Goal: Task Accomplishment & Management: Manage account settings

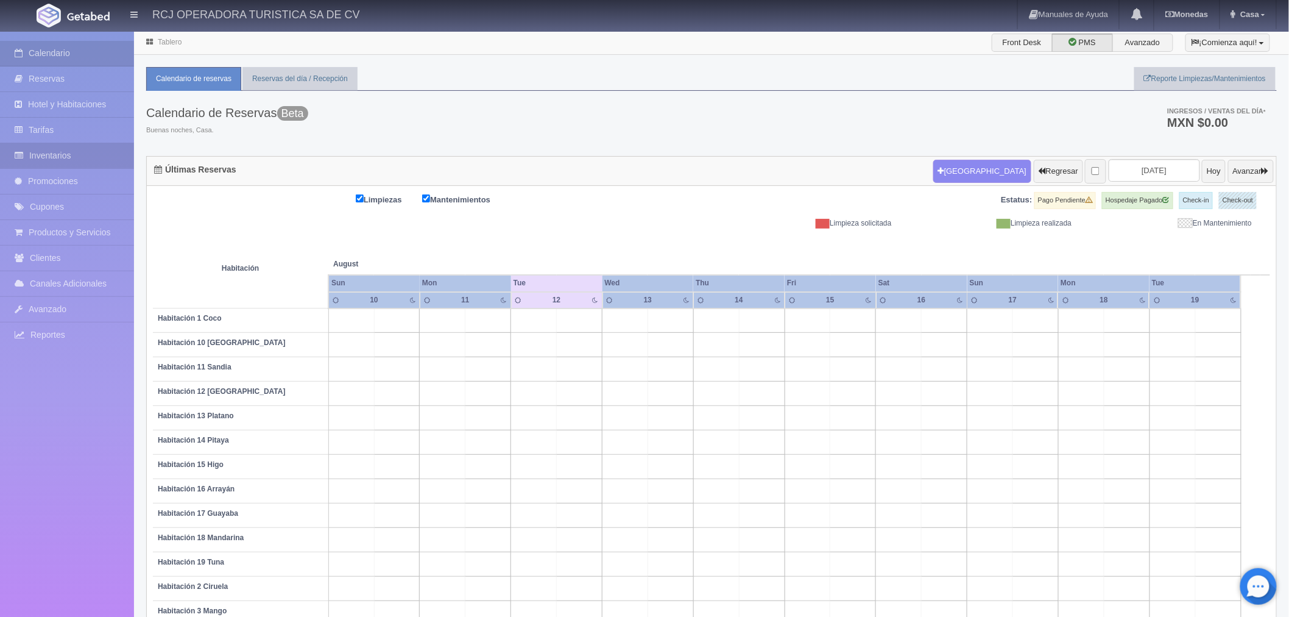
click at [35, 152] on link "Inventarios" at bounding box center [67, 155] width 134 height 25
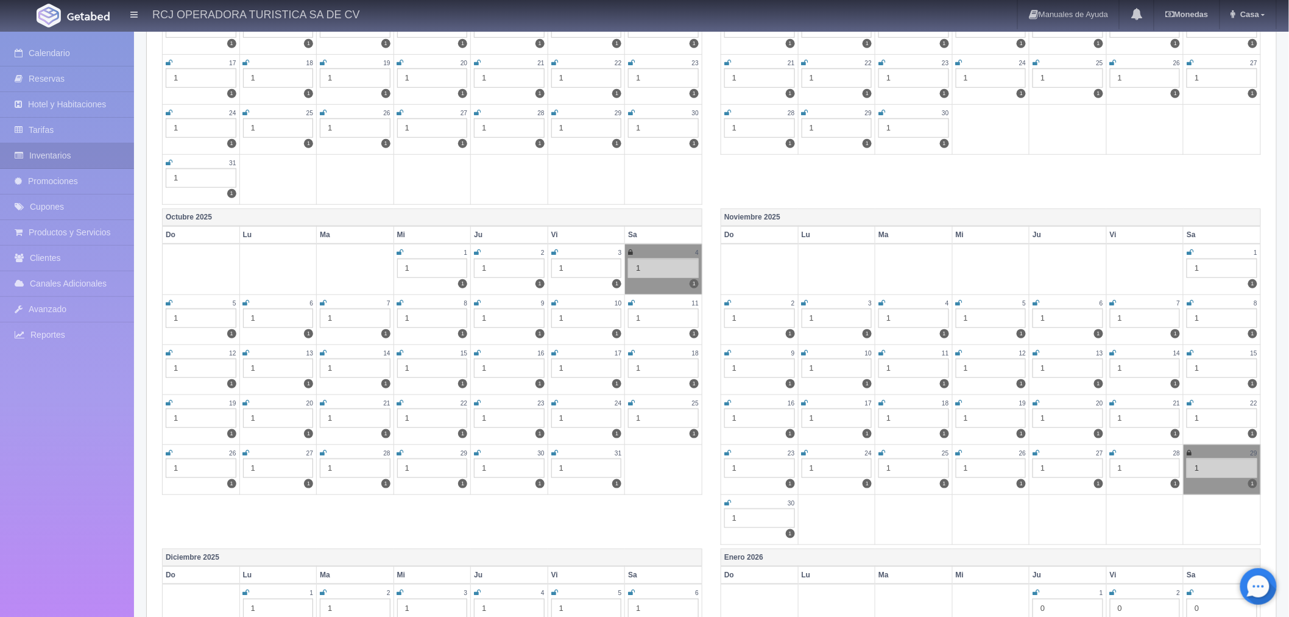
scroll to position [338, 0]
click at [1192, 396] on icon at bounding box center [1190, 399] width 7 height 7
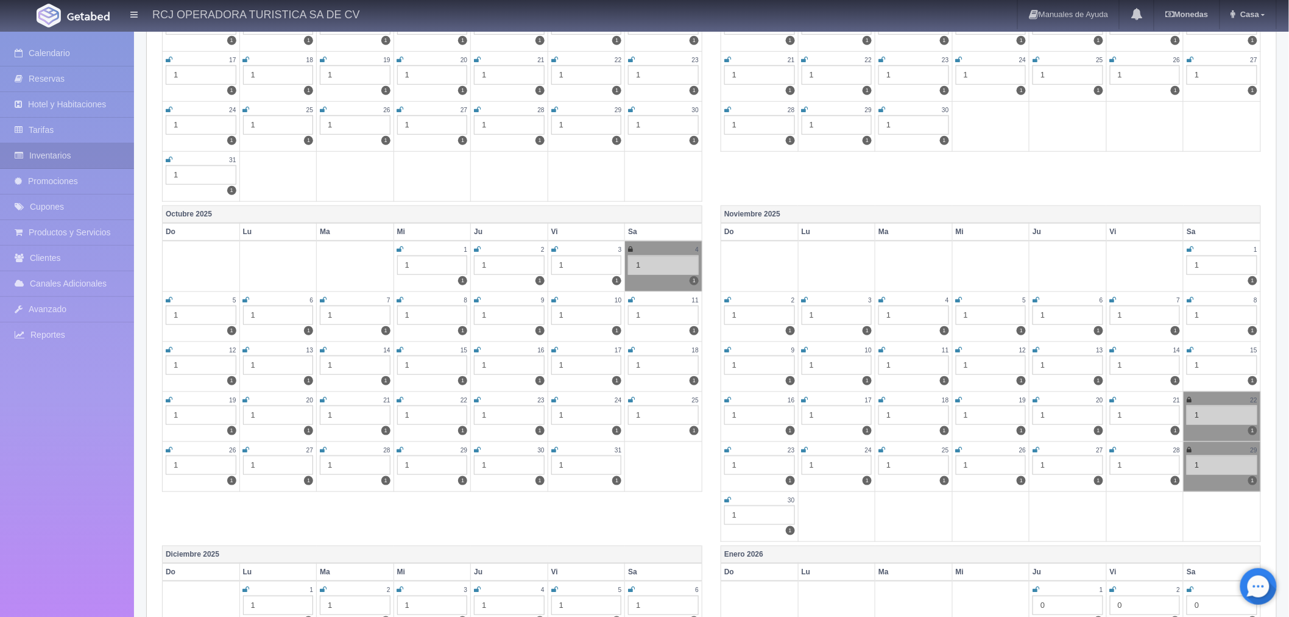
click at [1086, 177] on div "Agosto 2025 Do Lu Ma Mi Ju Vi Sa 1 1 1 2 1 1 3 1 1 4 1 1 5 1 1 6 1 1 7 1 1 8 1 …" at bounding box center [711, 35] width 1117 height 340
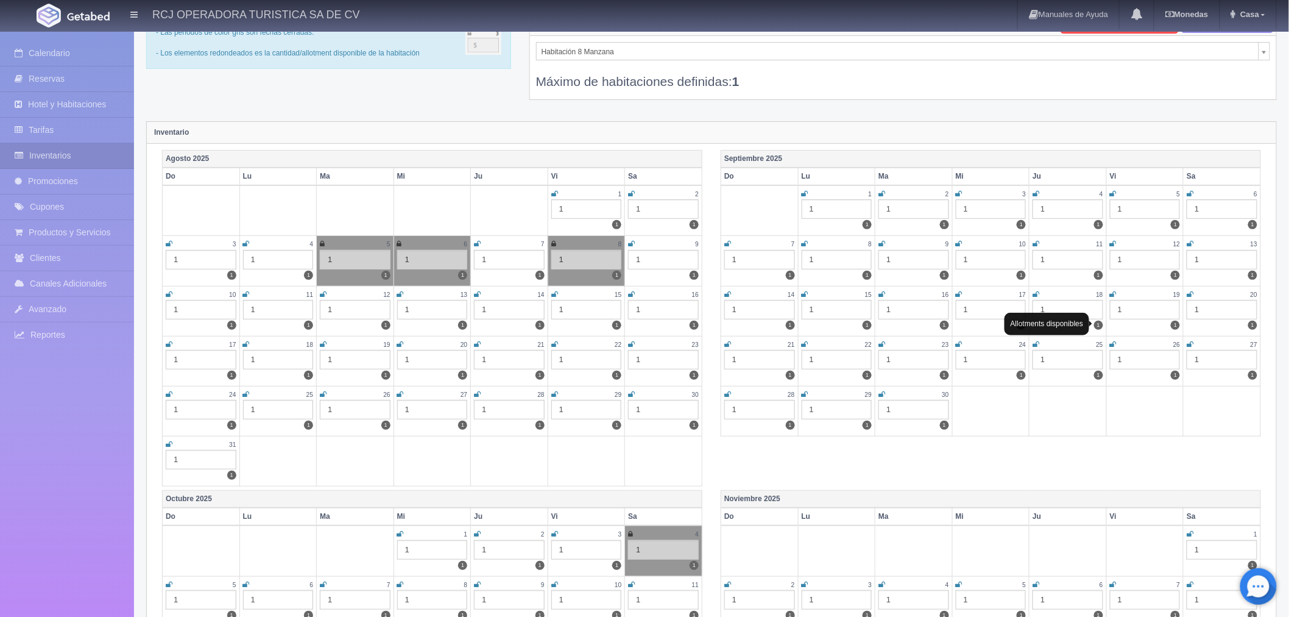
scroll to position [0, 0]
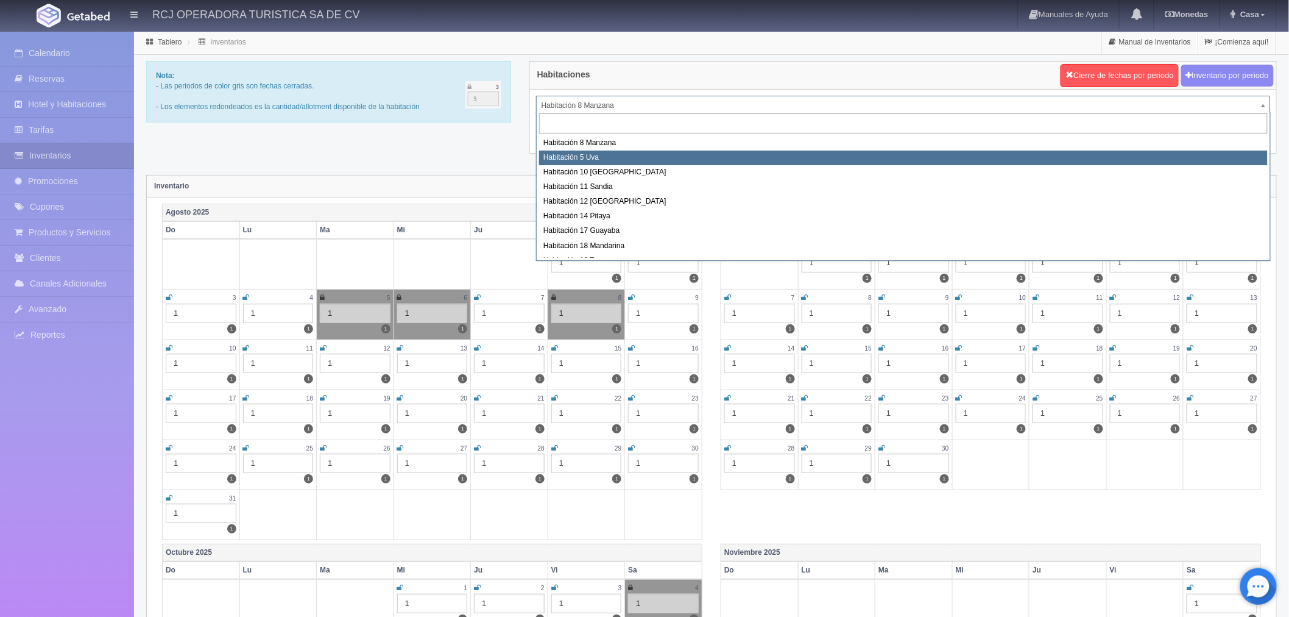
select select "1573"
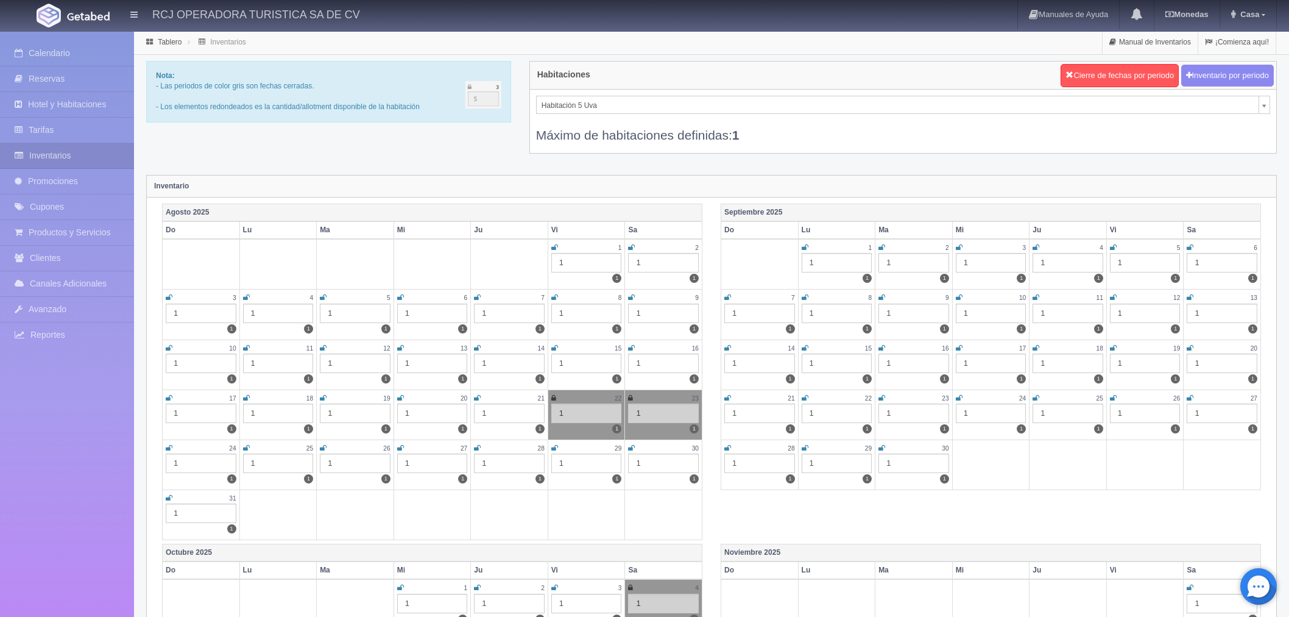
scroll to position [271, 0]
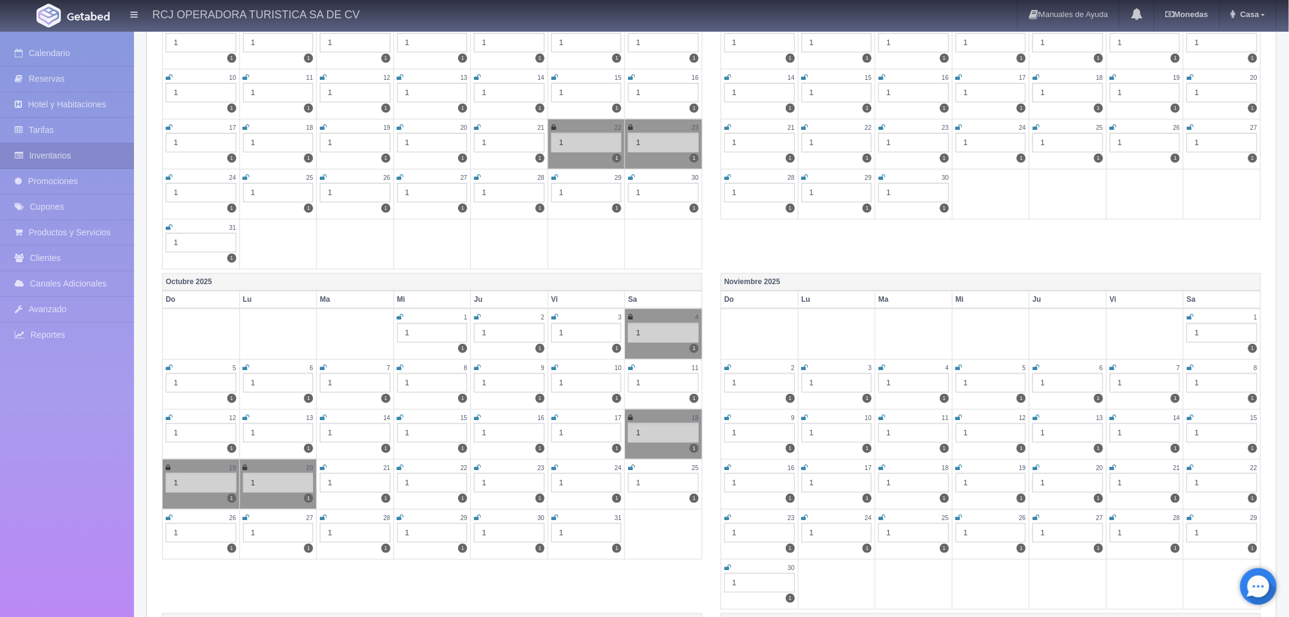
click at [1190, 465] on icon at bounding box center [1190, 467] width 7 height 7
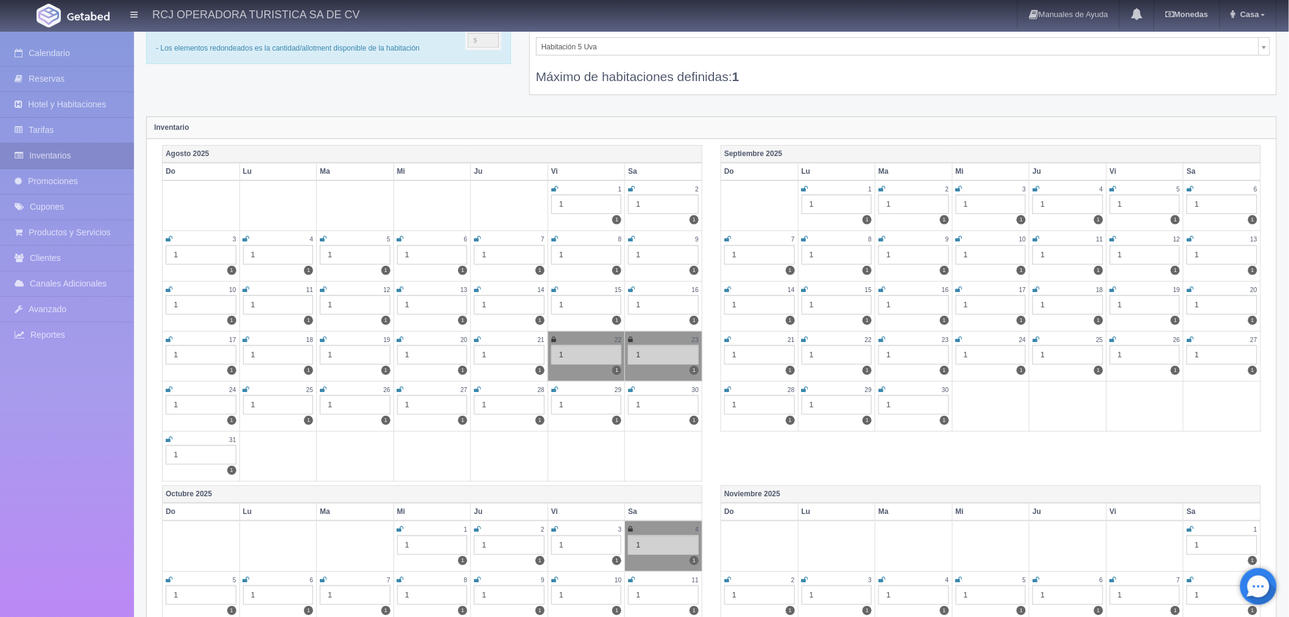
scroll to position [0, 0]
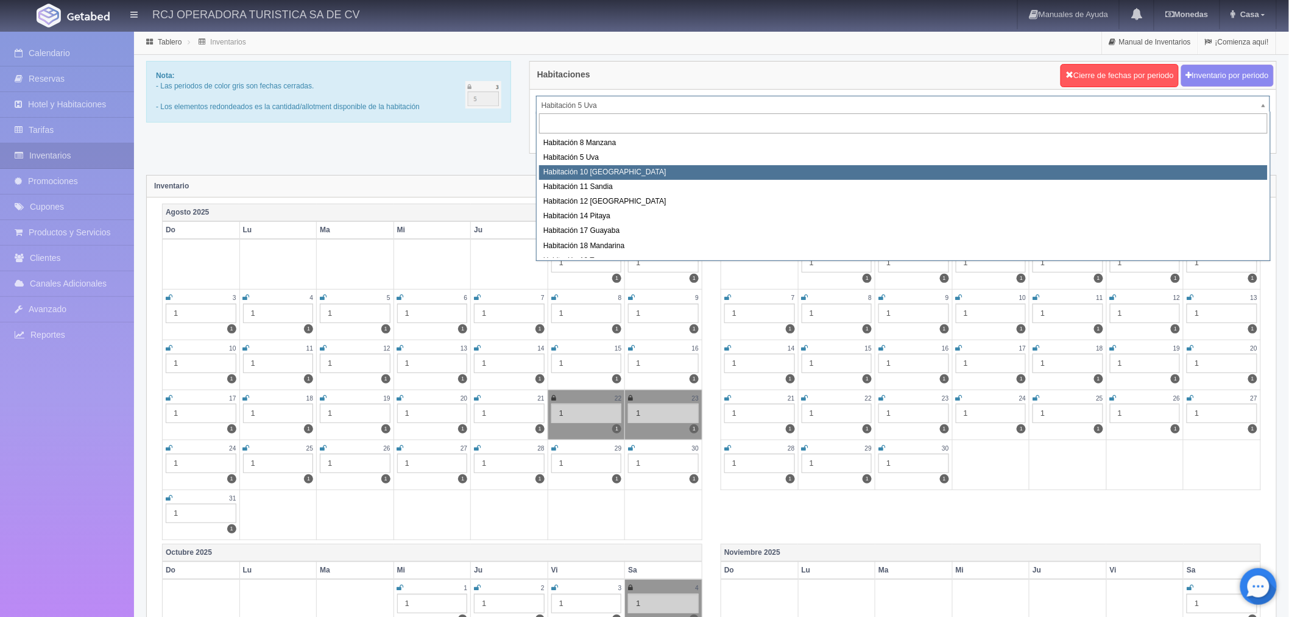
select select "1574"
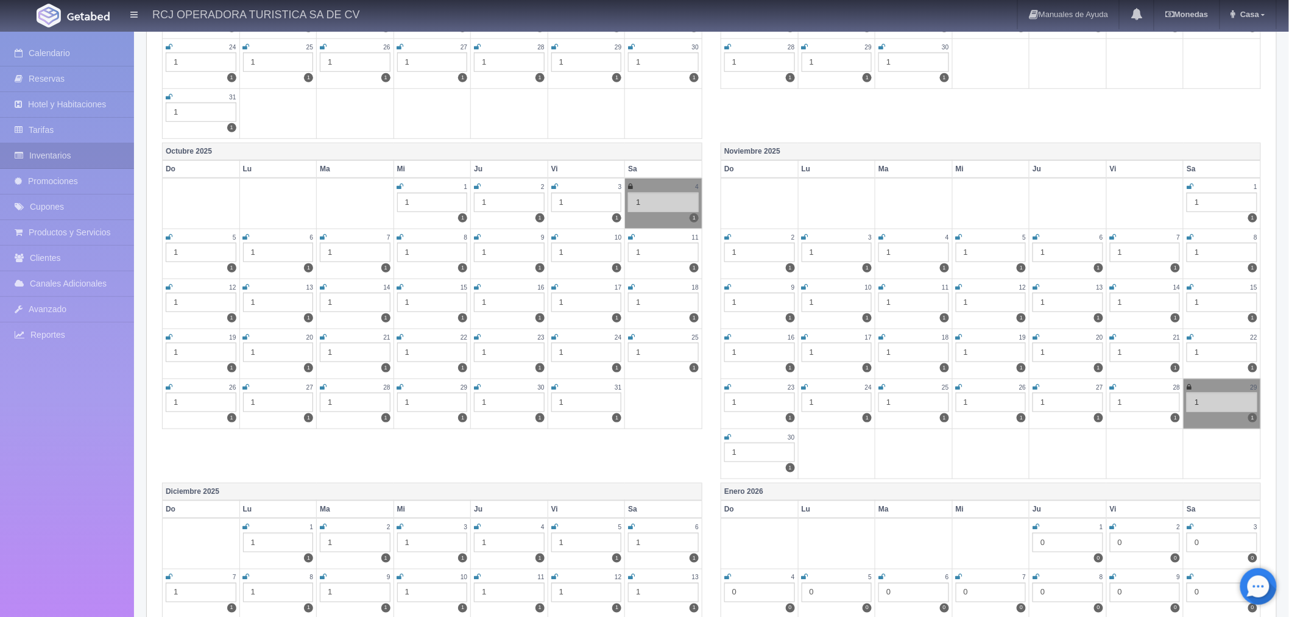
scroll to position [406, 0]
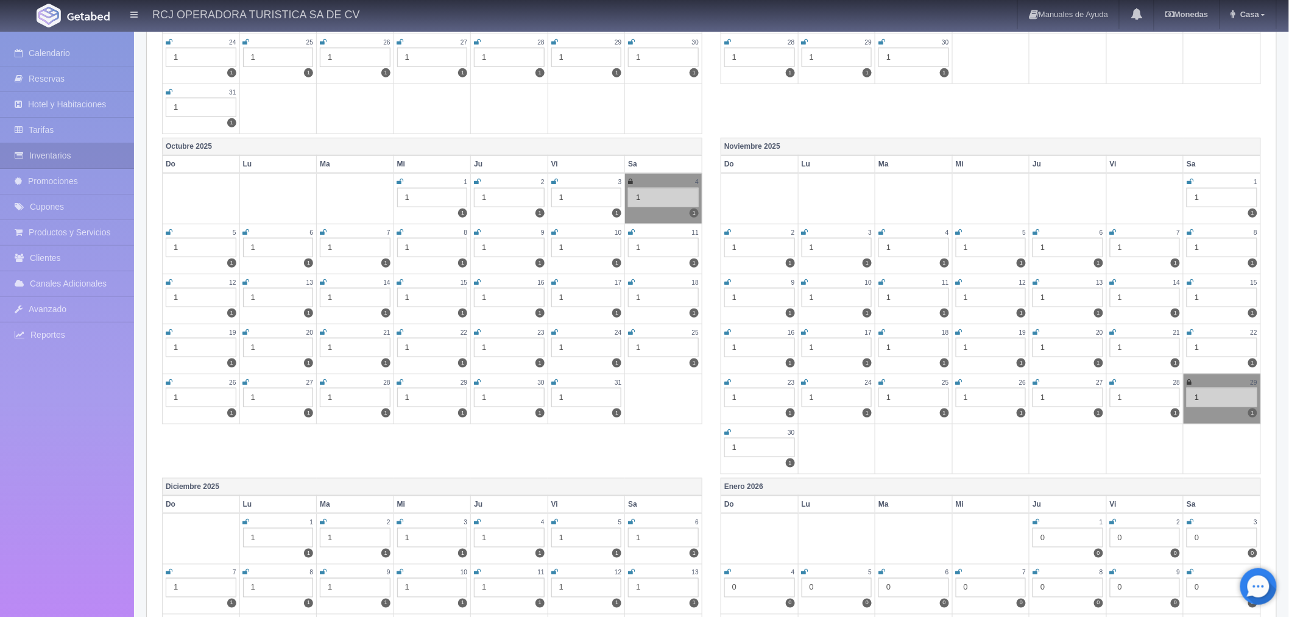
click at [1189, 328] on icon at bounding box center [1190, 331] width 7 height 7
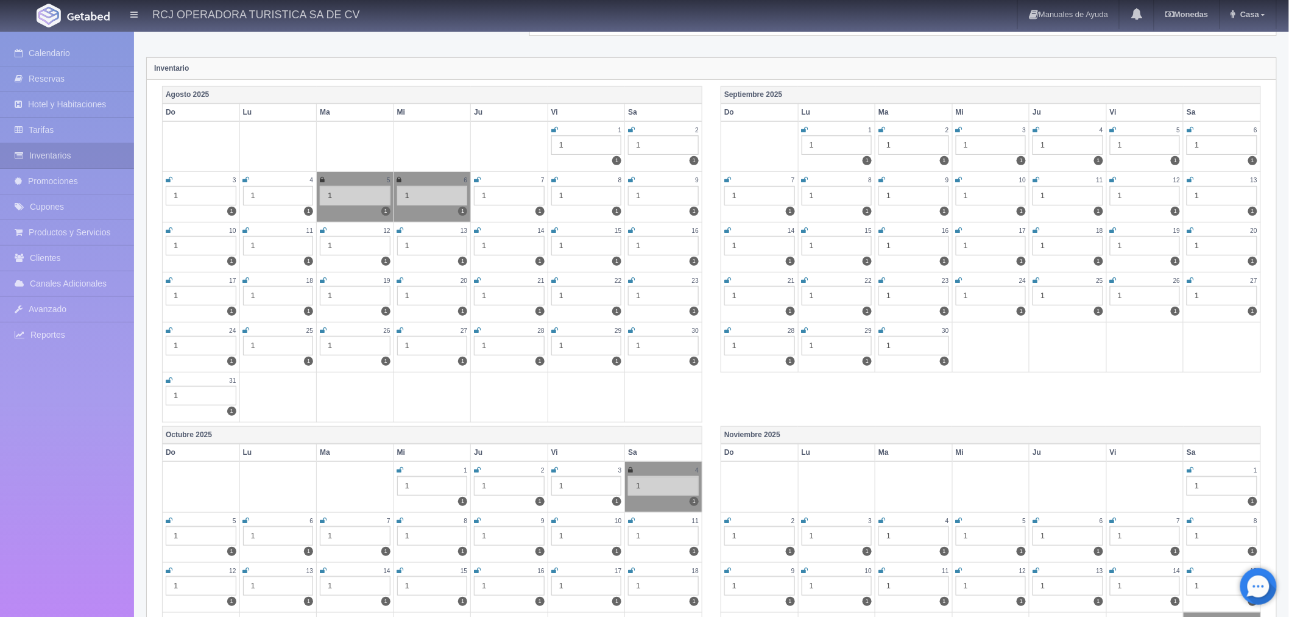
scroll to position [0, 0]
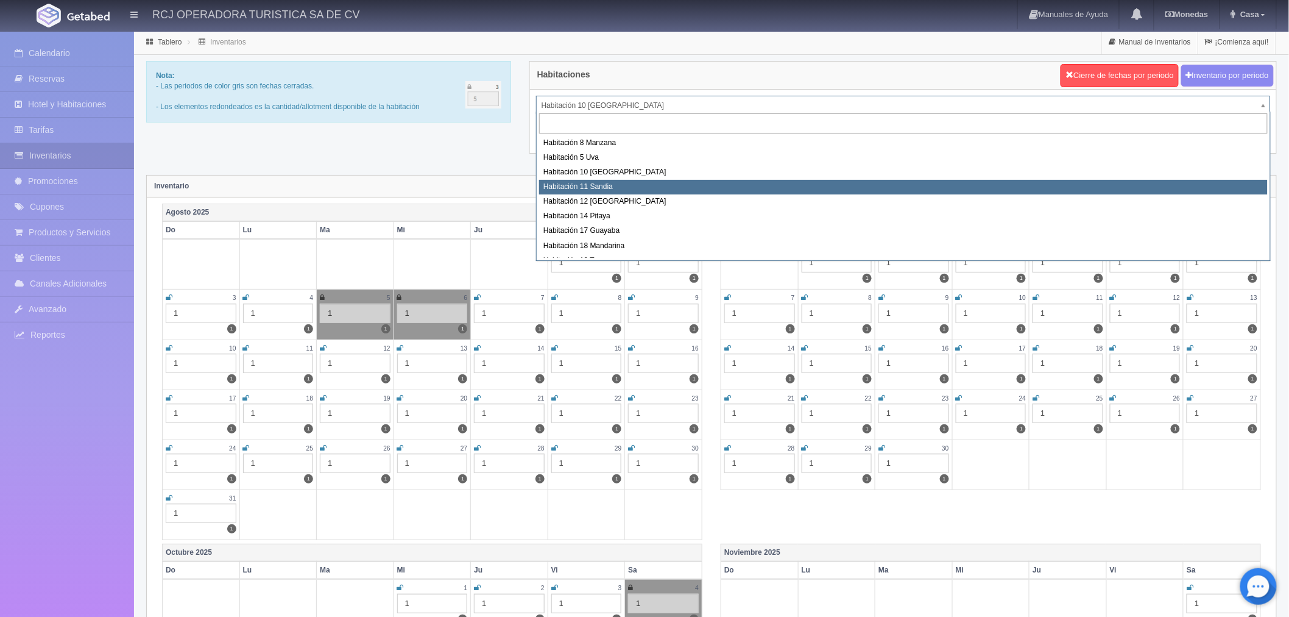
select select "1575"
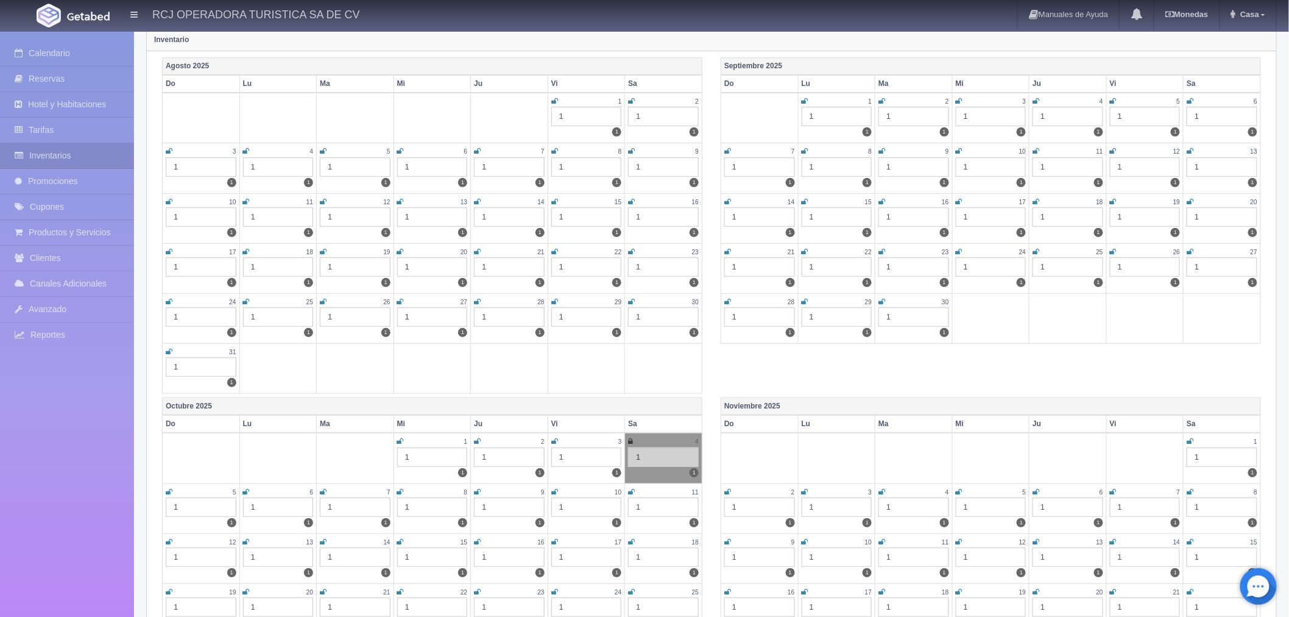
scroll to position [271, 0]
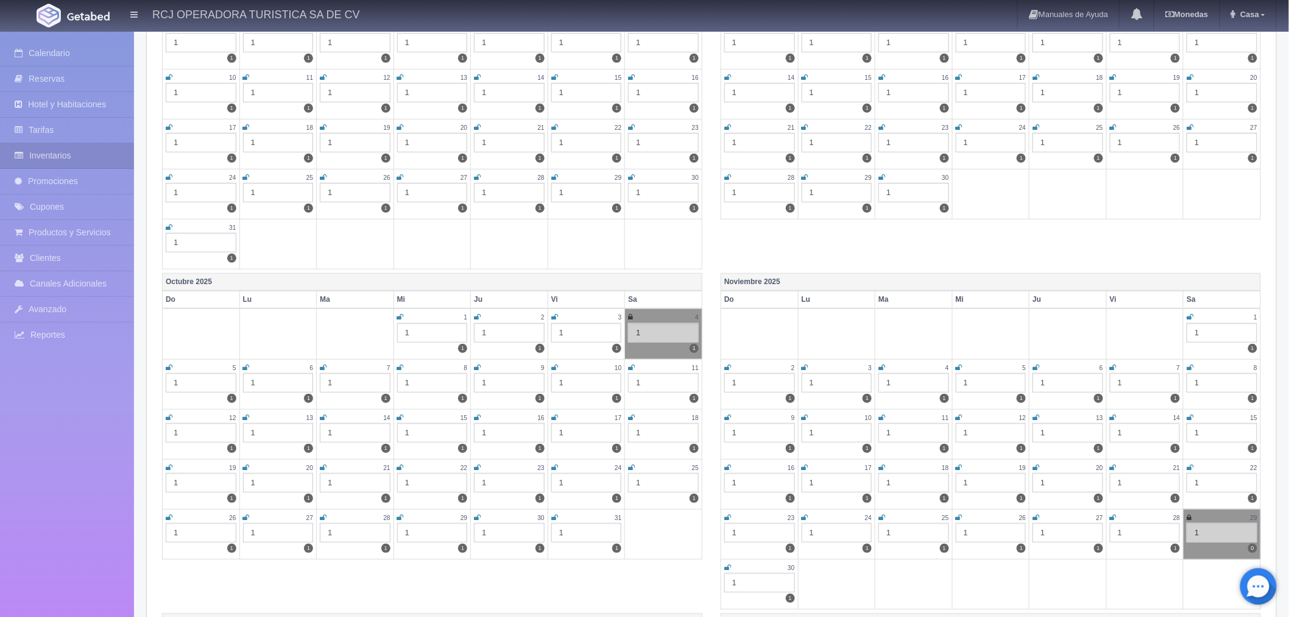
click at [1192, 464] on icon at bounding box center [1190, 467] width 7 height 7
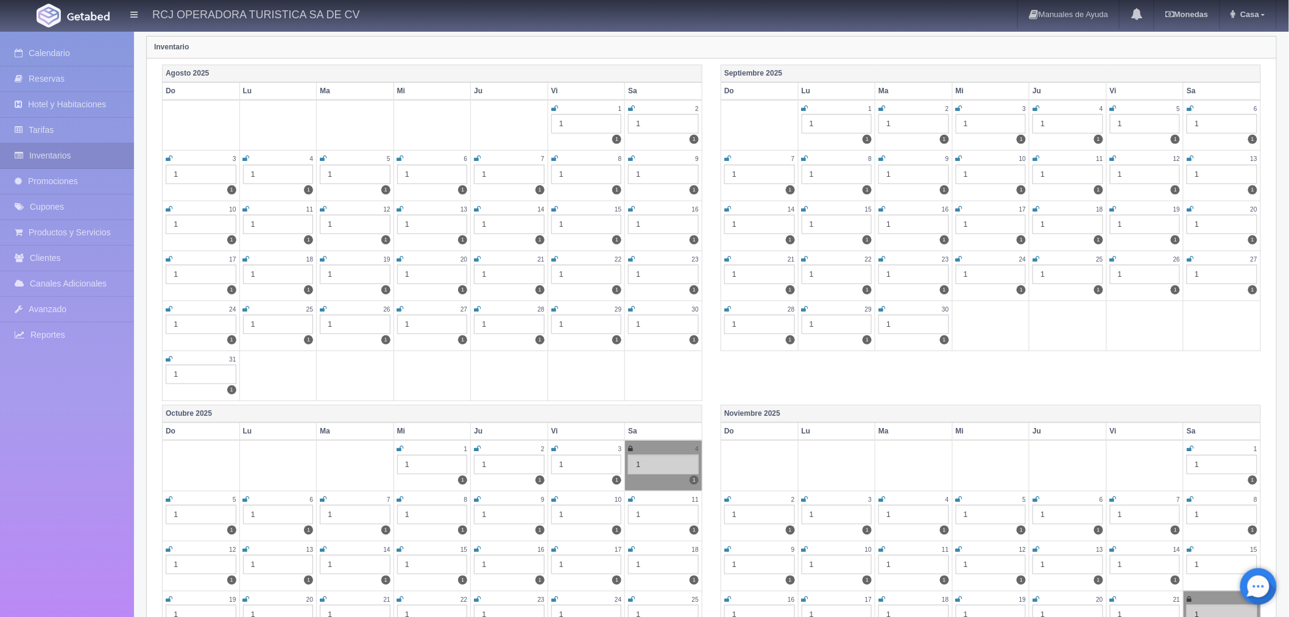
scroll to position [0, 0]
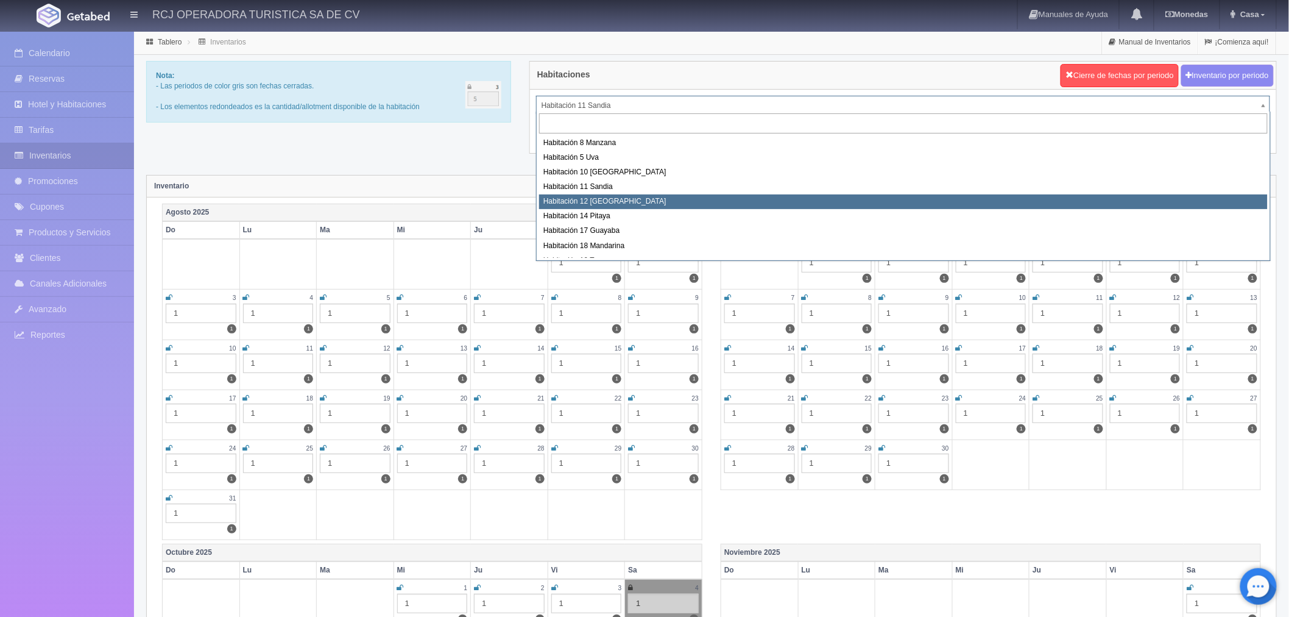
select select "1576"
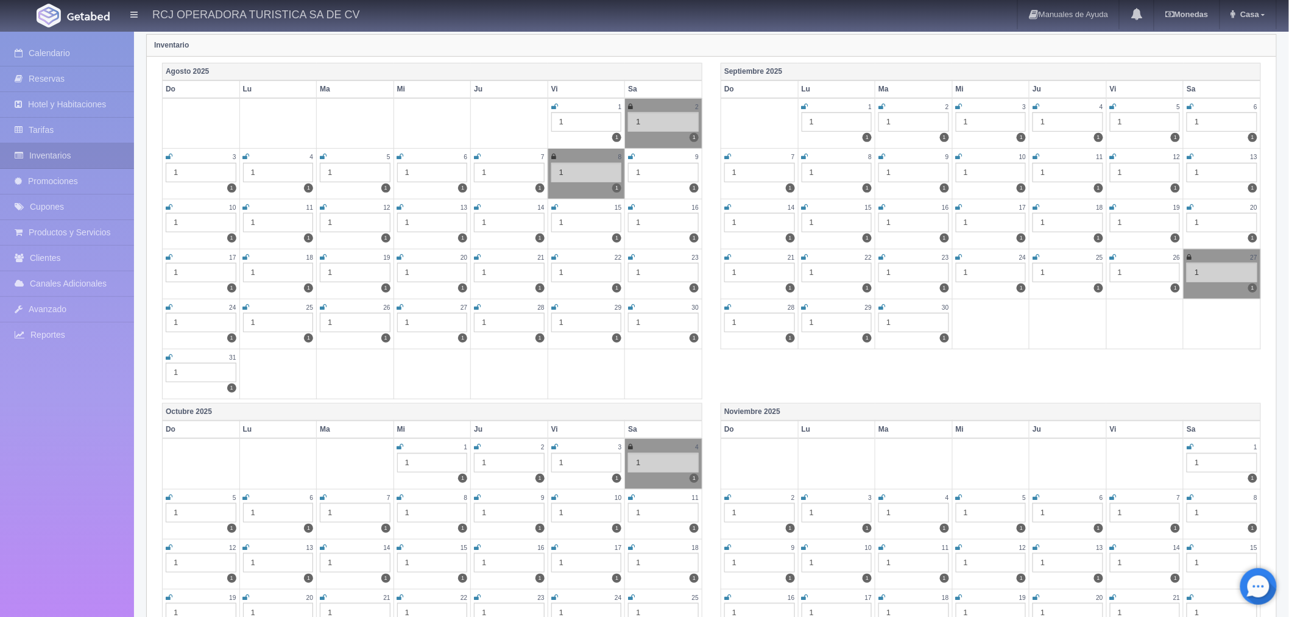
scroll to position [338, 0]
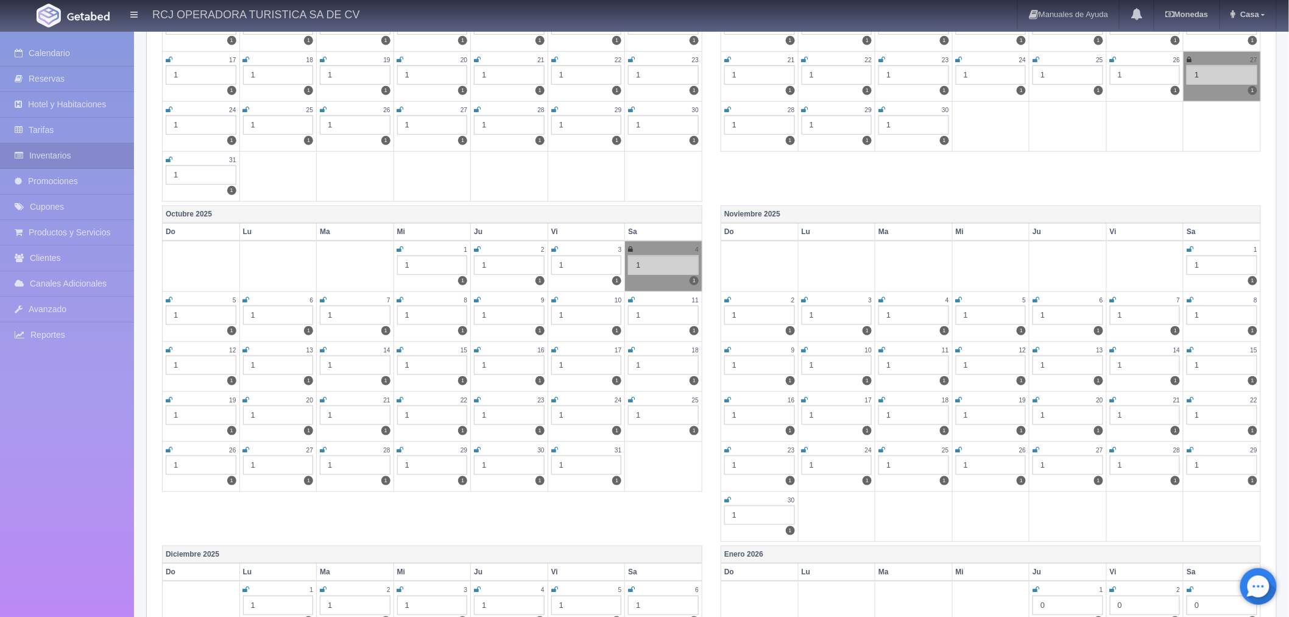
click at [1189, 397] on icon at bounding box center [1190, 399] width 7 height 7
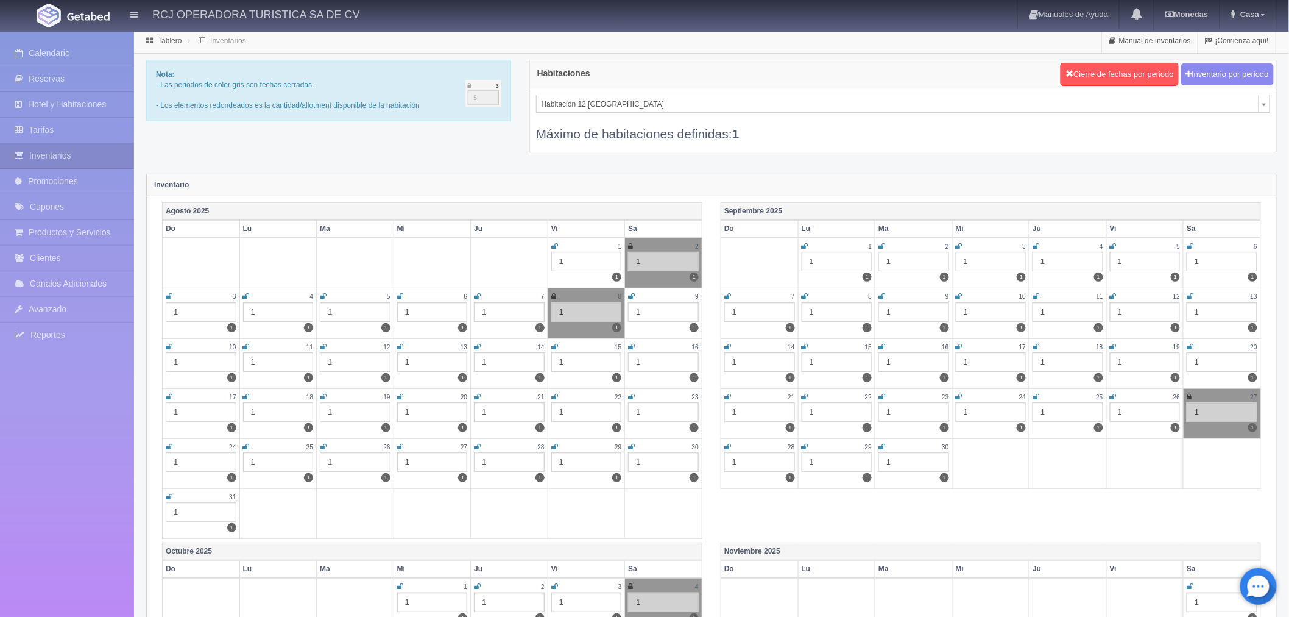
scroll to position [0, 0]
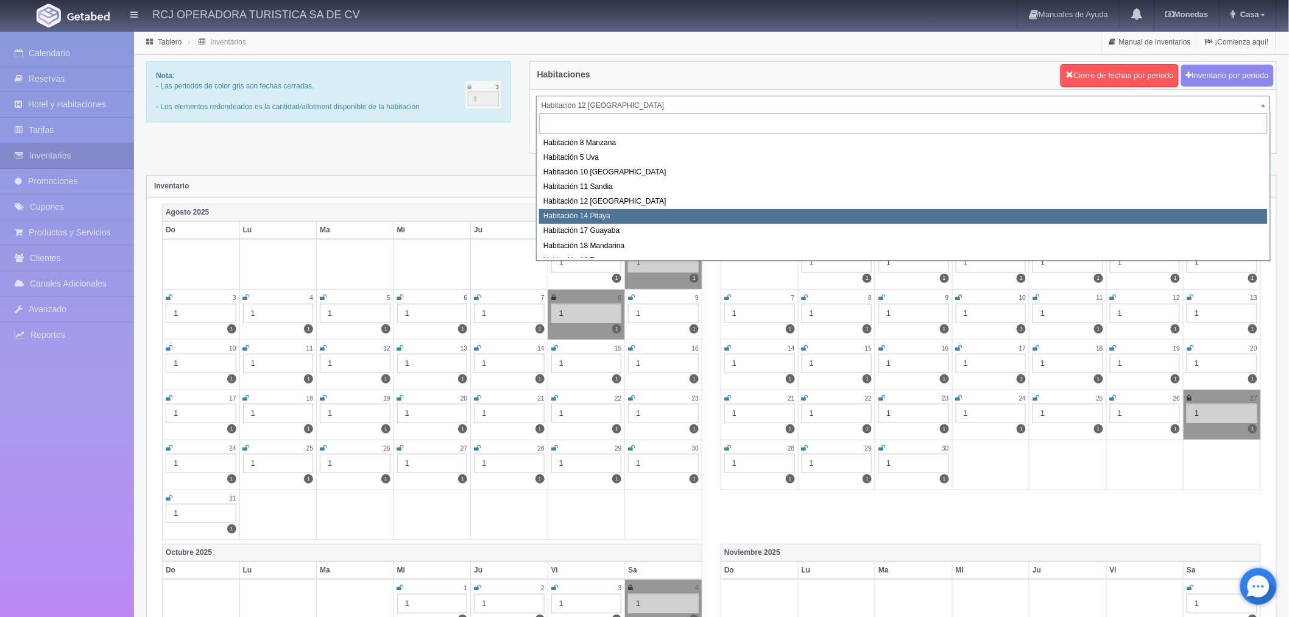
select select "1577"
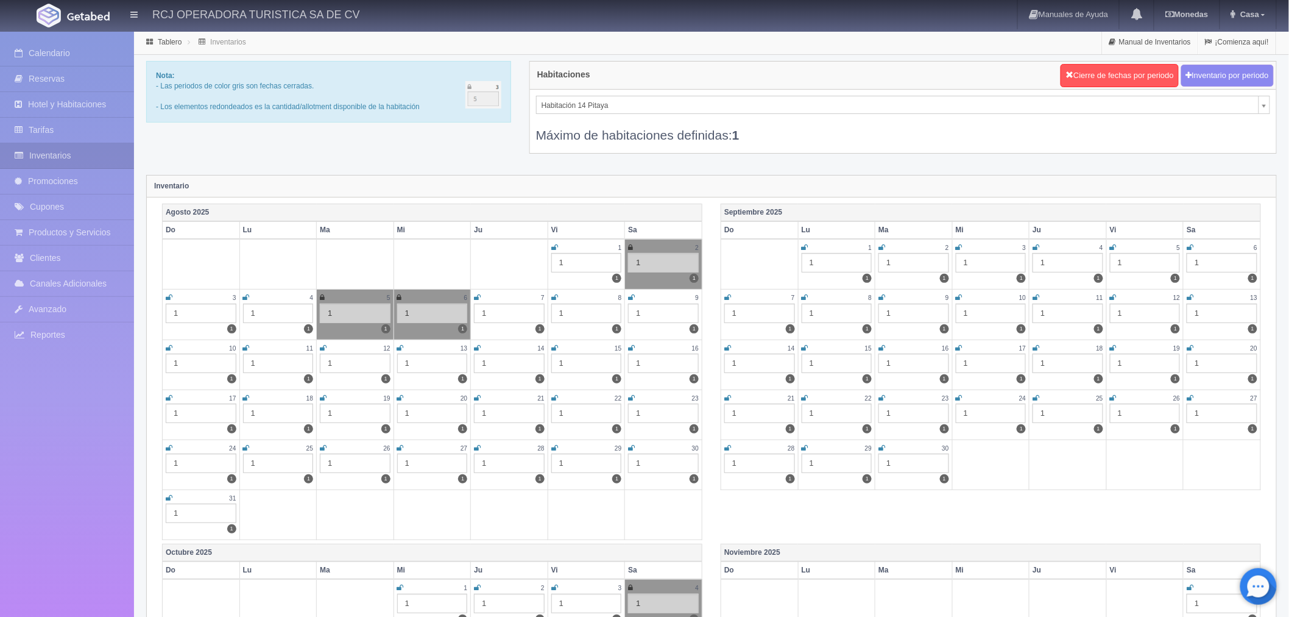
scroll to position [406, 0]
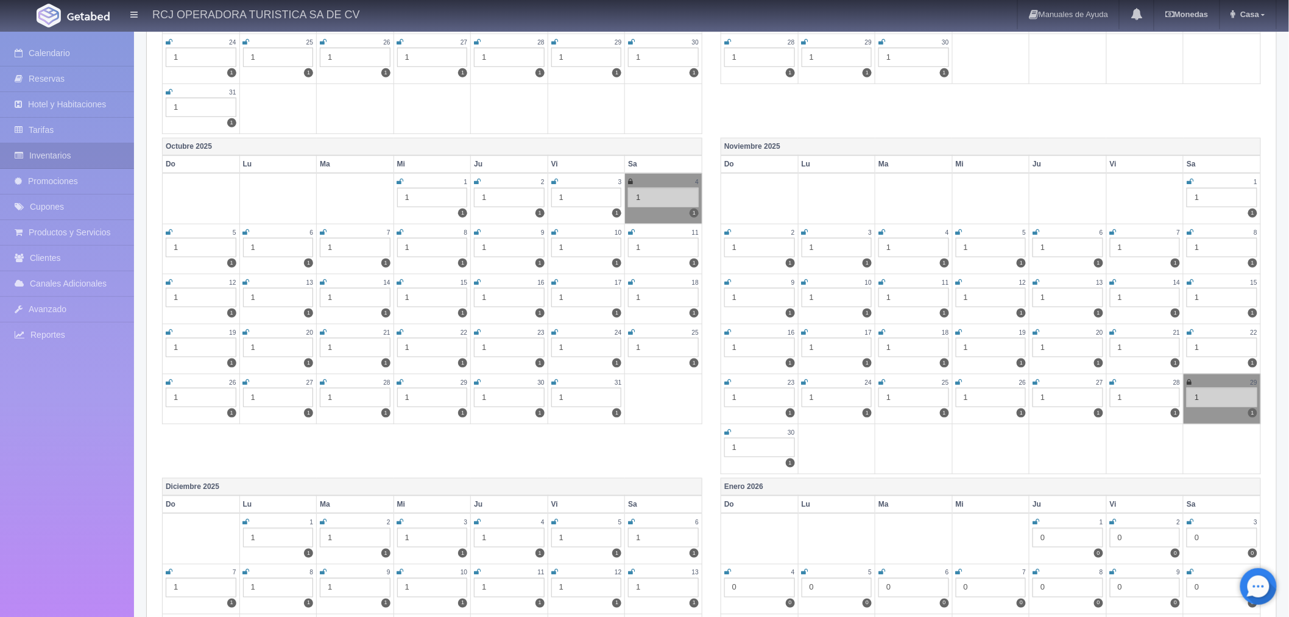
click at [1190, 328] on icon at bounding box center [1190, 331] width 7 height 7
